Goal: Task Accomplishment & Management: Use online tool/utility

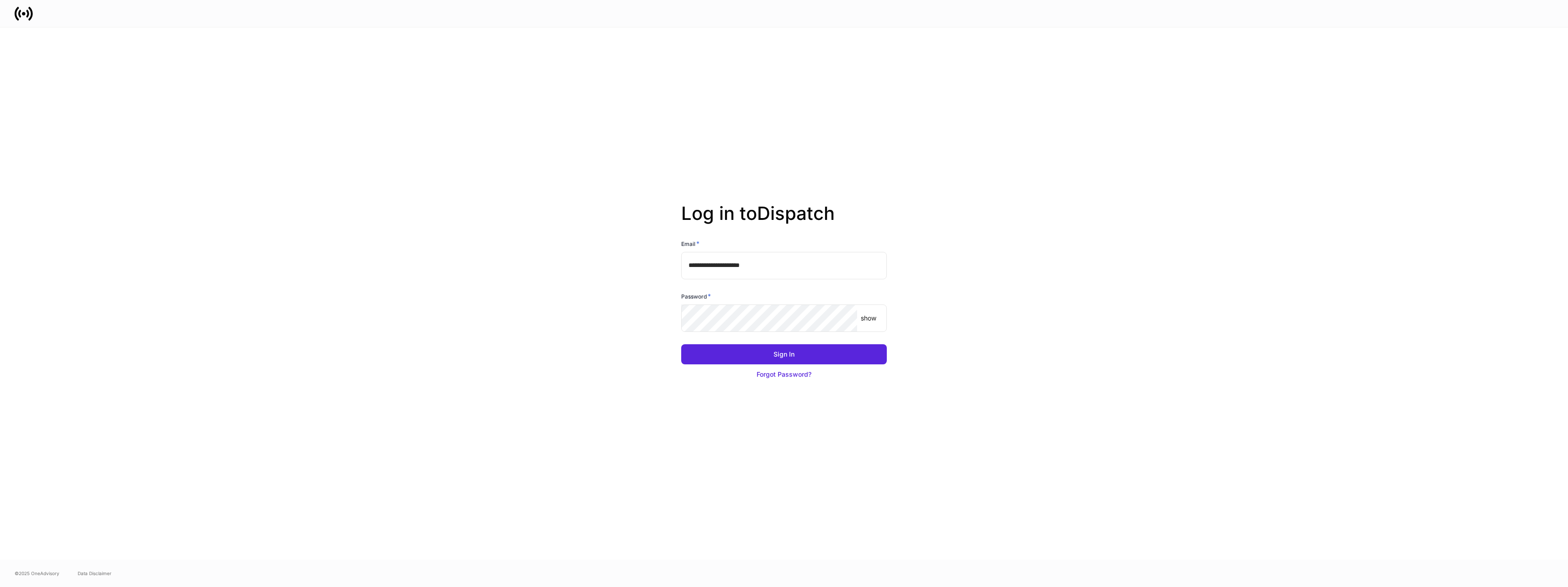
click at [785, 348] on button "Sign In" at bounding box center [784, 354] width 206 height 20
click at [793, 354] on div "Sign In" at bounding box center [784, 354] width 21 height 9
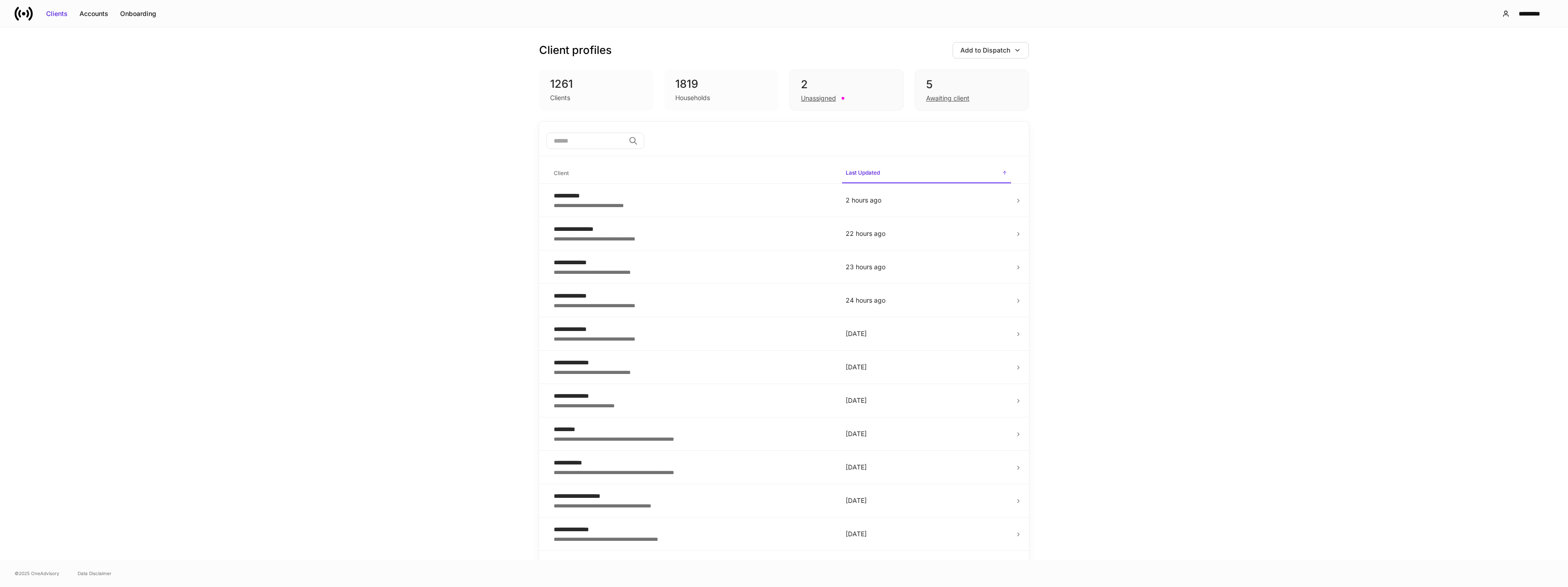
click at [689, 333] on div "**********" at bounding box center [693, 329] width 278 height 9
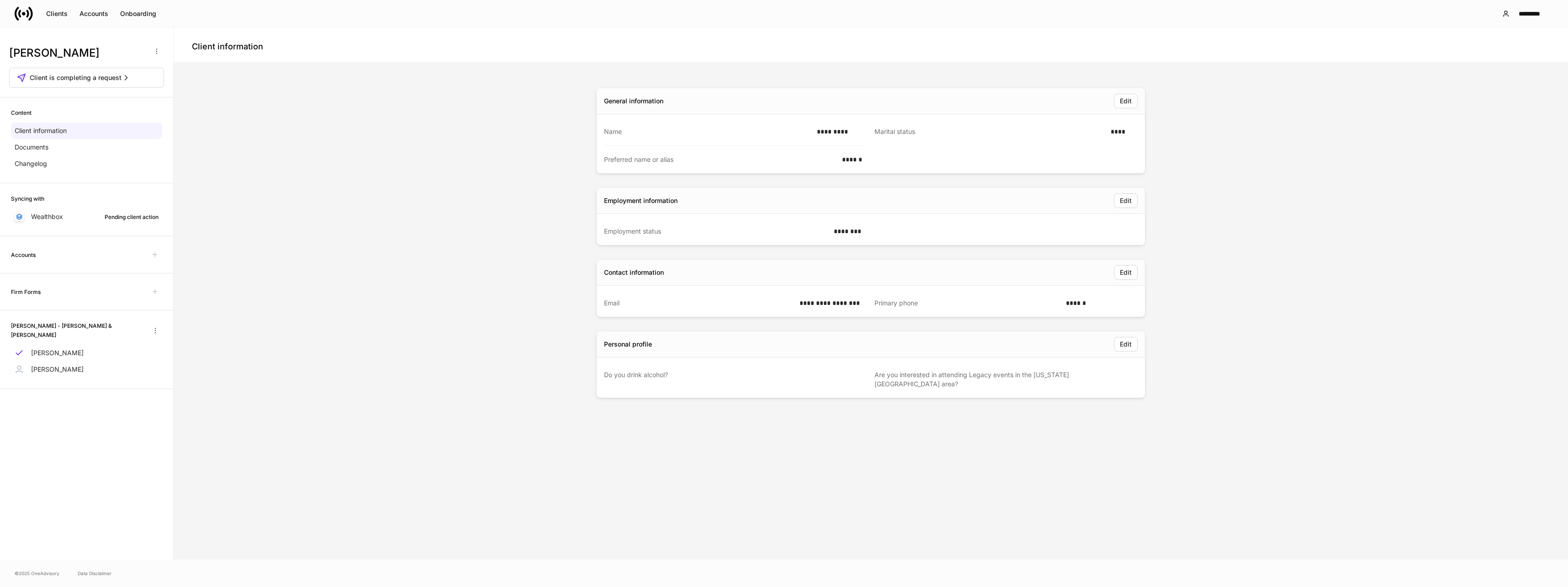
click at [128, 78] on icon "button" at bounding box center [126, 77] width 9 height 9
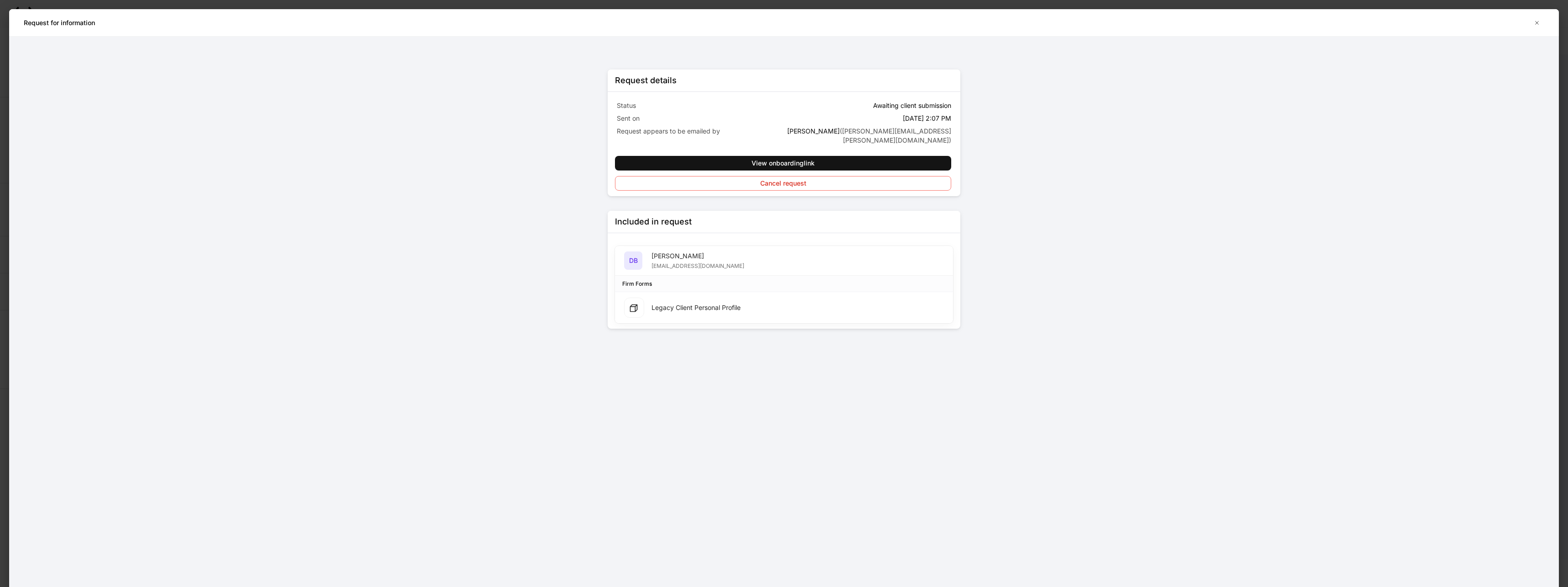
click at [797, 158] on div "View onboarding link" at bounding box center [783, 163] width 63 height 9
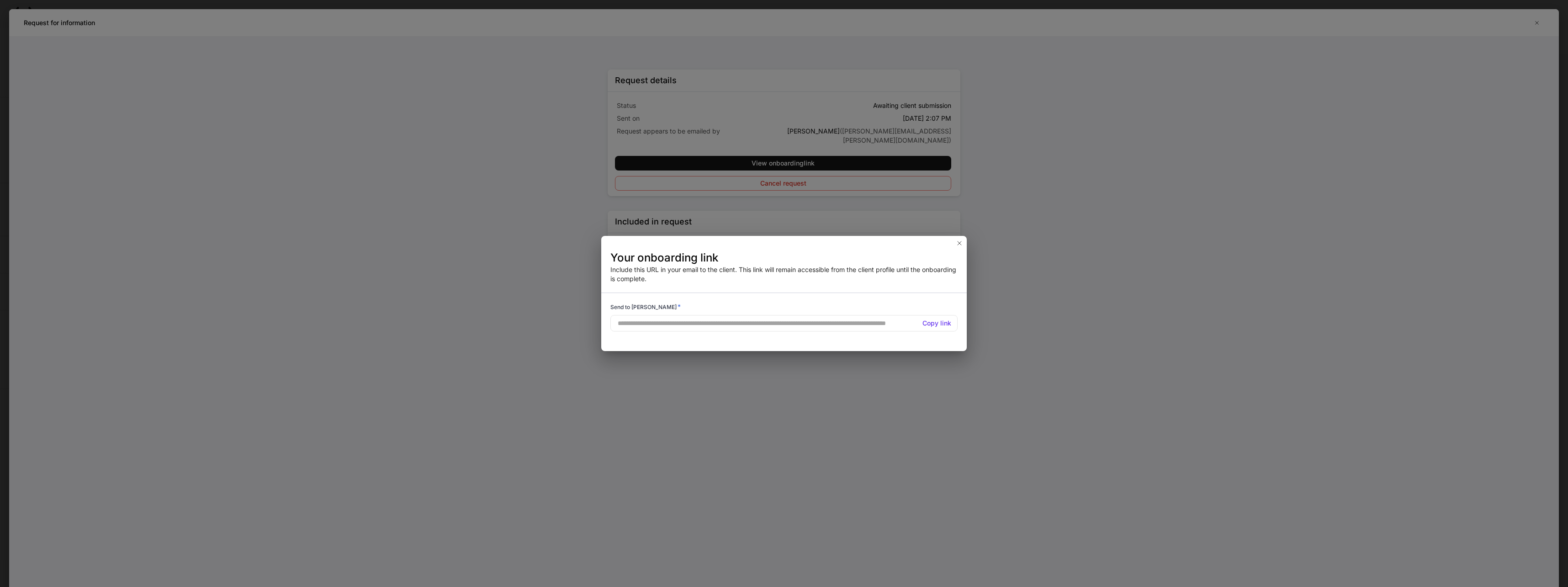
click at [937, 323] on h5 "Copy link" at bounding box center [936, 323] width 29 height 9
click at [960, 243] on icon "button" at bounding box center [959, 243] width 4 height 4
